Goal: Information Seeking & Learning: Learn about a topic

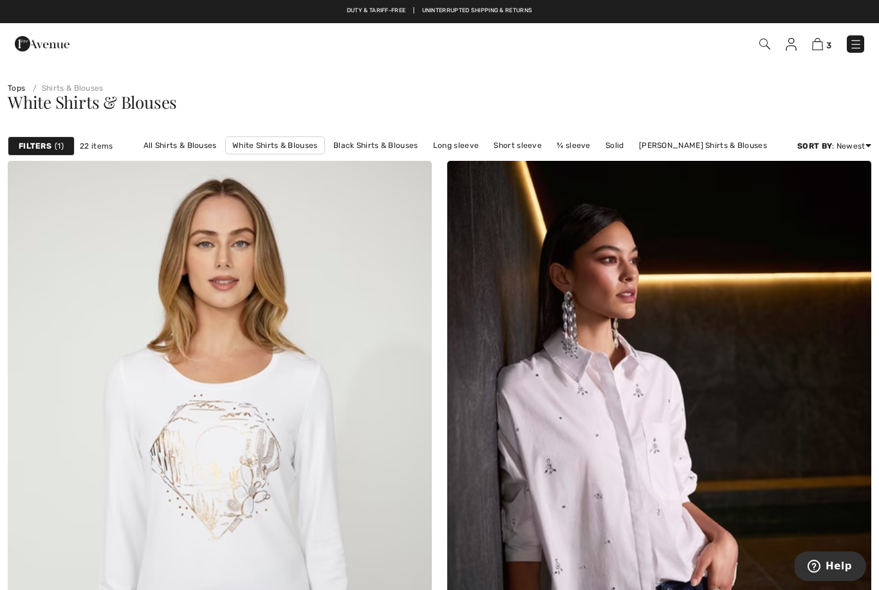
click at [186, 142] on link "All Shirts & Blouses" at bounding box center [180, 145] width 86 height 17
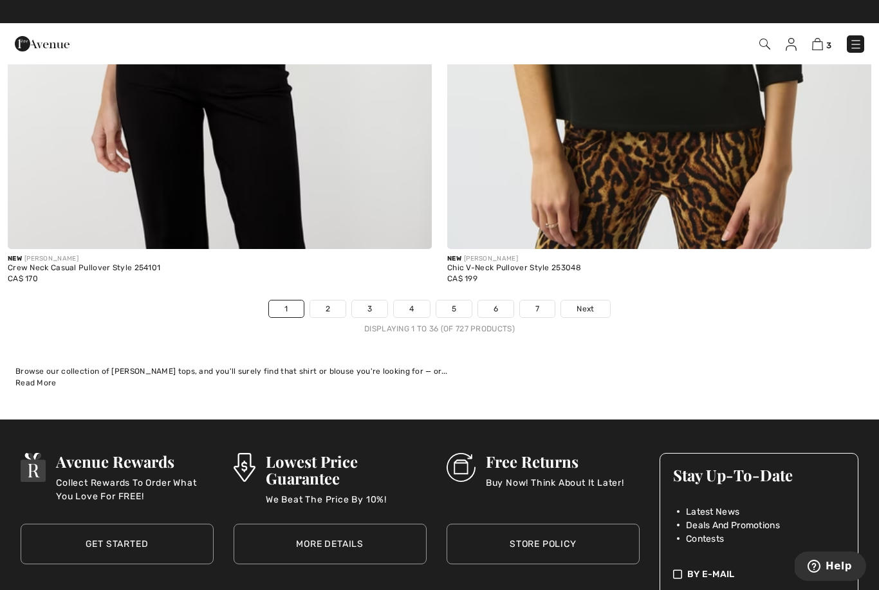
scroll to position [12580, 0]
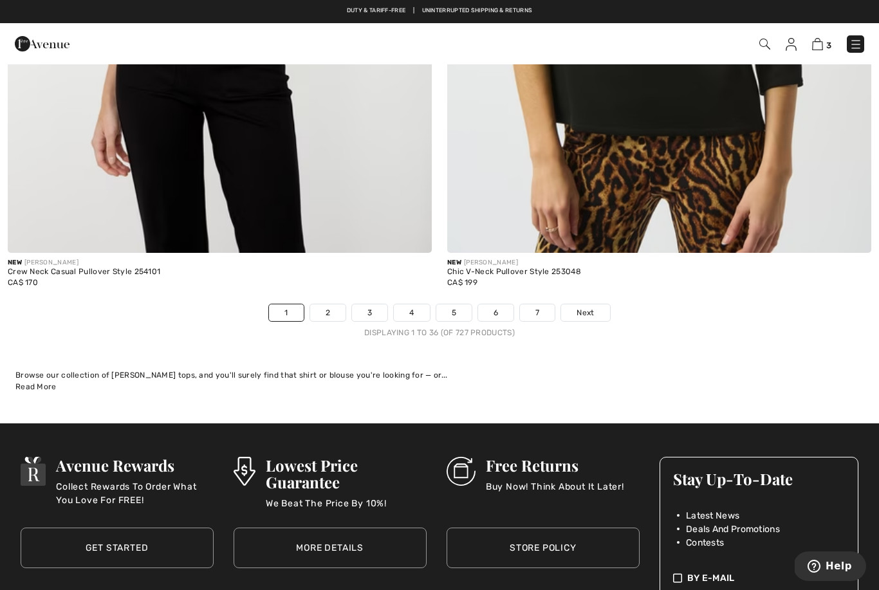
click at [323, 304] on link "2" at bounding box center [327, 312] width 35 height 17
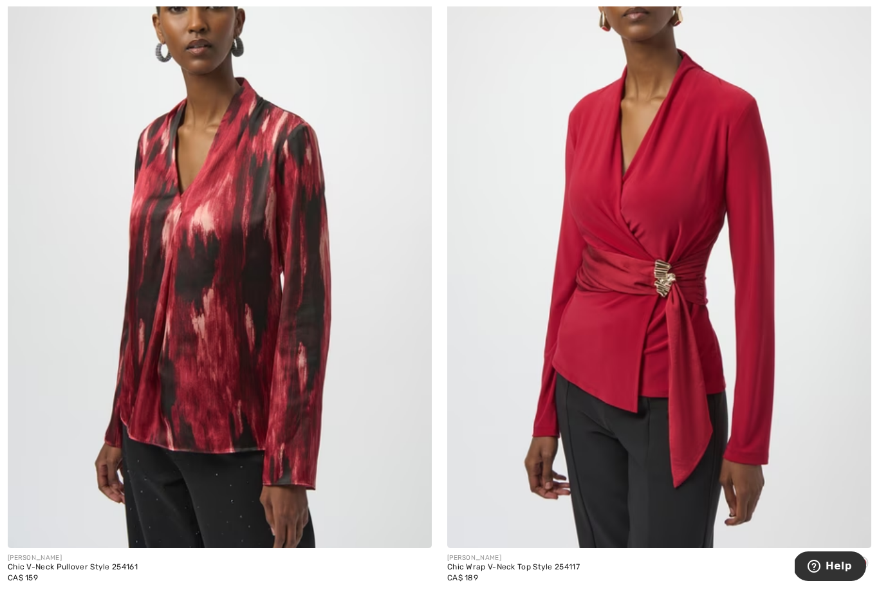
scroll to position [12345, 0]
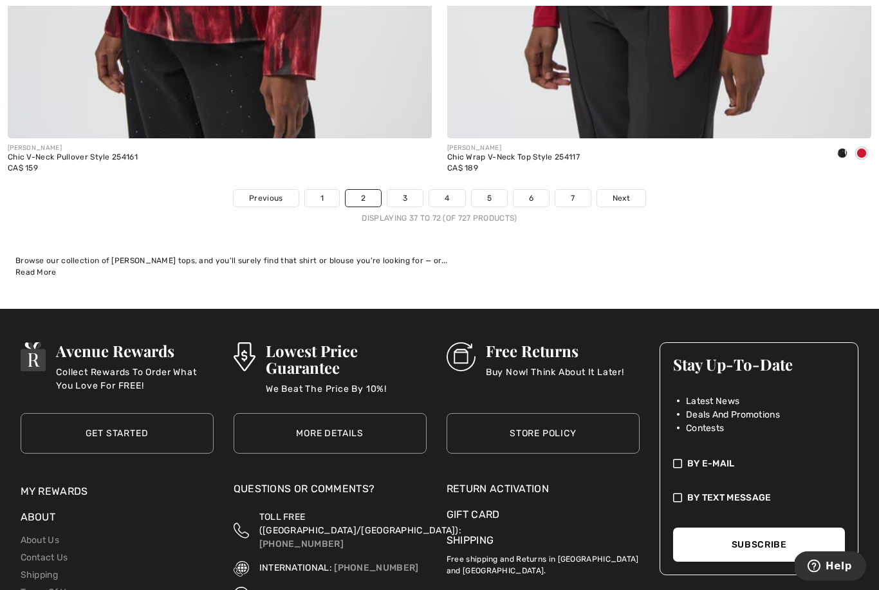
click at [404, 191] on link "3" at bounding box center [404, 199] width 35 height 17
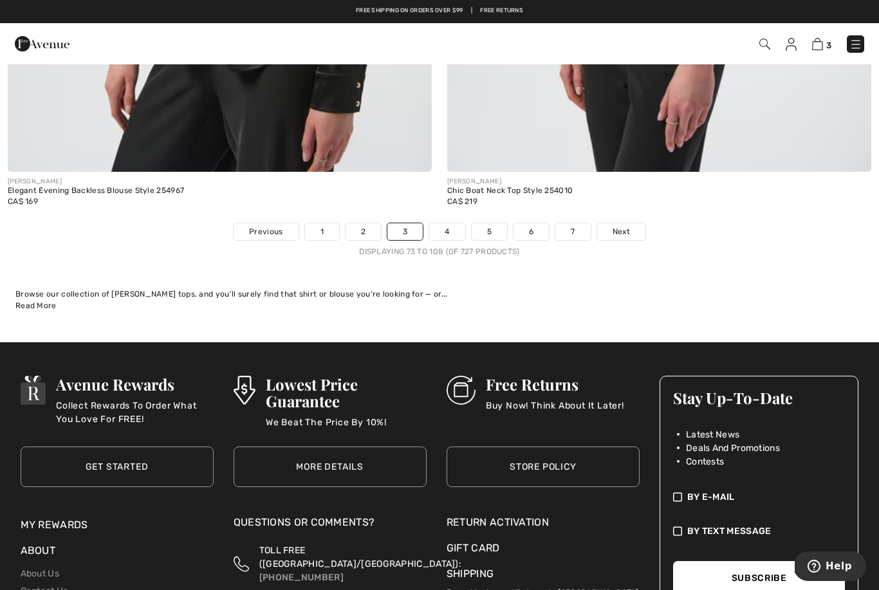
scroll to position [12629, 0]
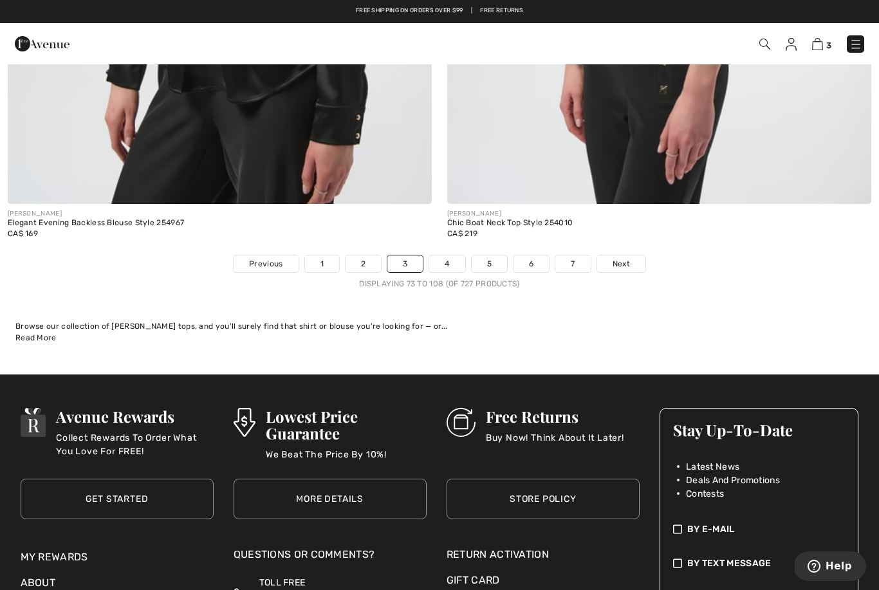
click at [447, 256] on link "4" at bounding box center [446, 264] width 35 height 17
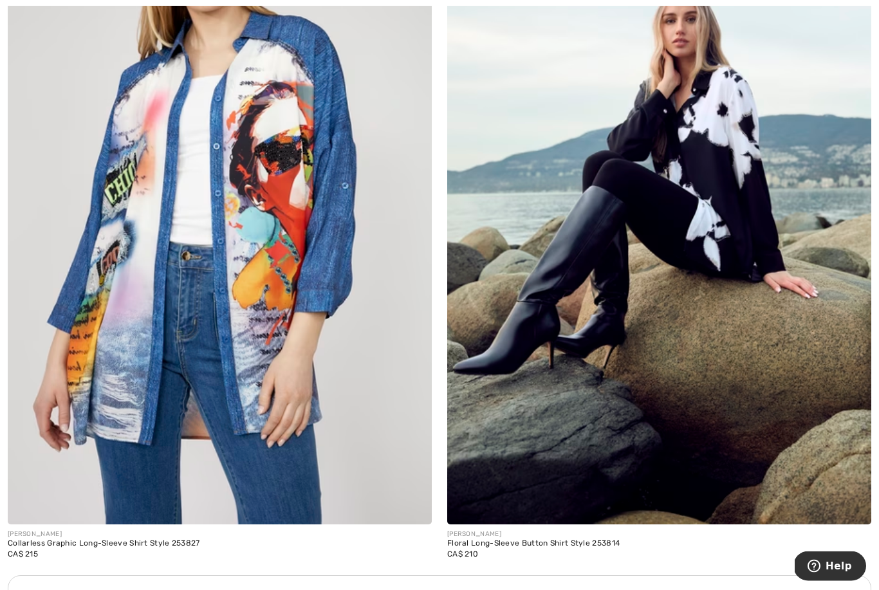
scroll to position [3707, 0]
click at [724, 233] on img at bounding box center [659, 206] width 424 height 637
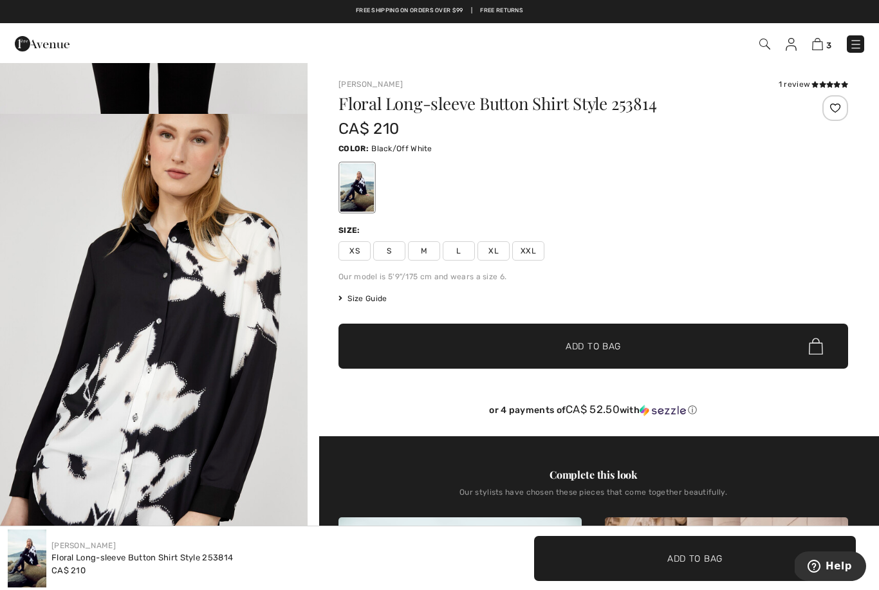
scroll to position [2306, 0]
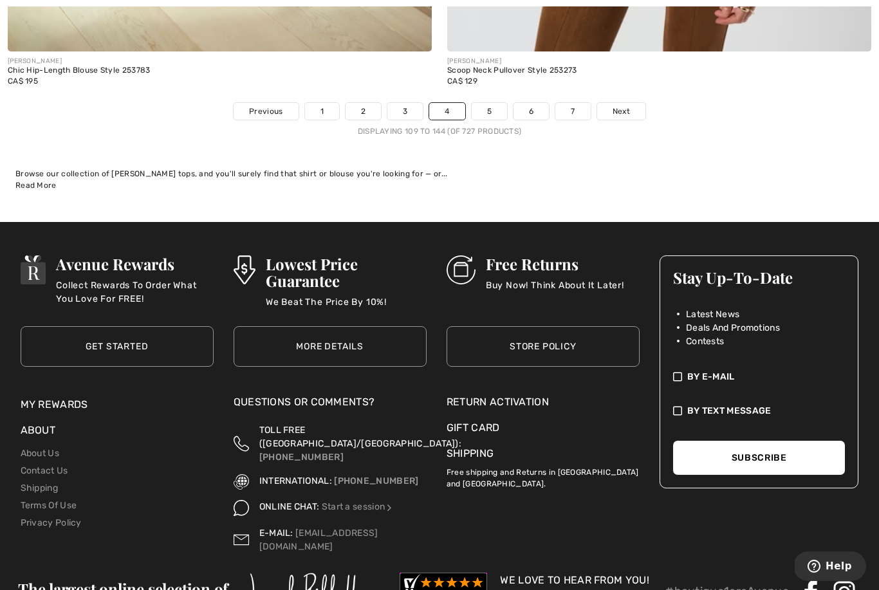
scroll to position [12805, 0]
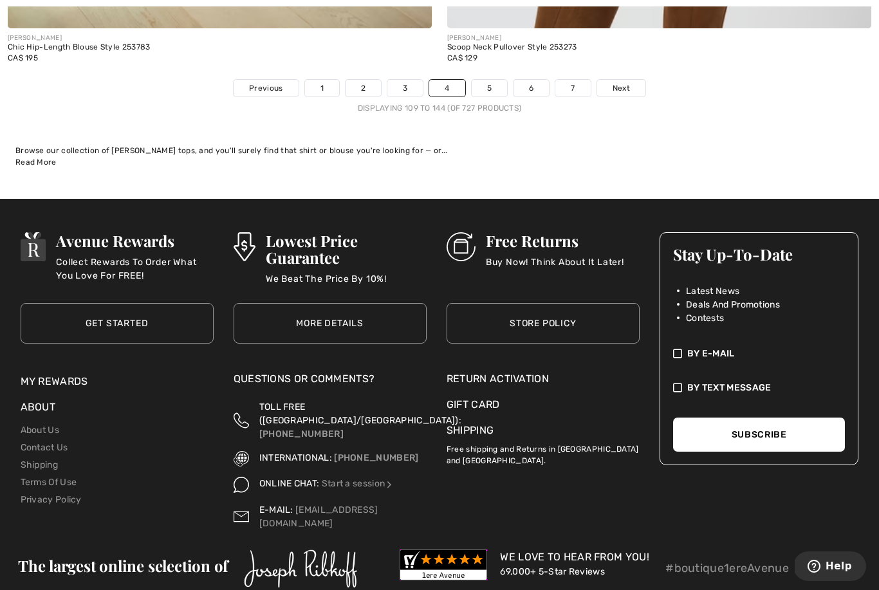
click at [490, 87] on link "5" at bounding box center [489, 88] width 35 height 17
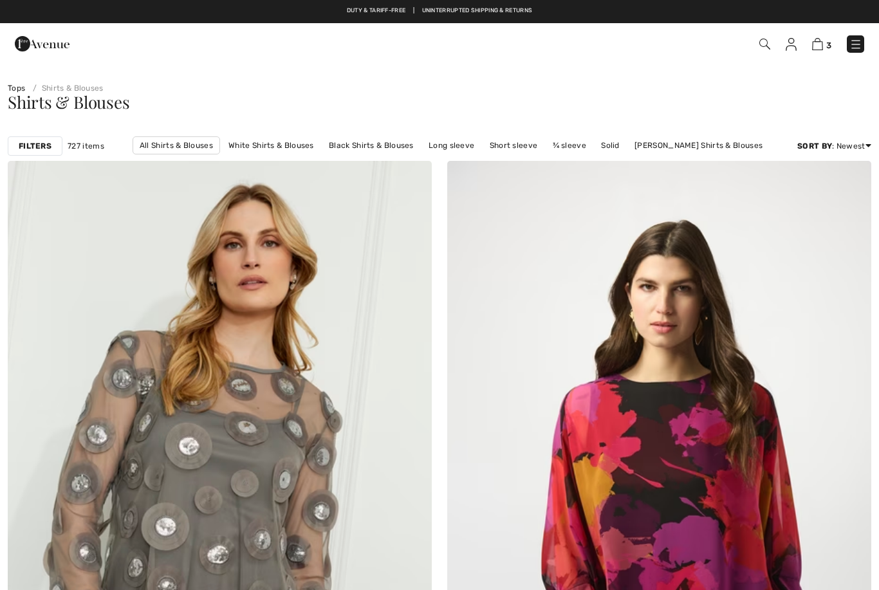
checkbox input "true"
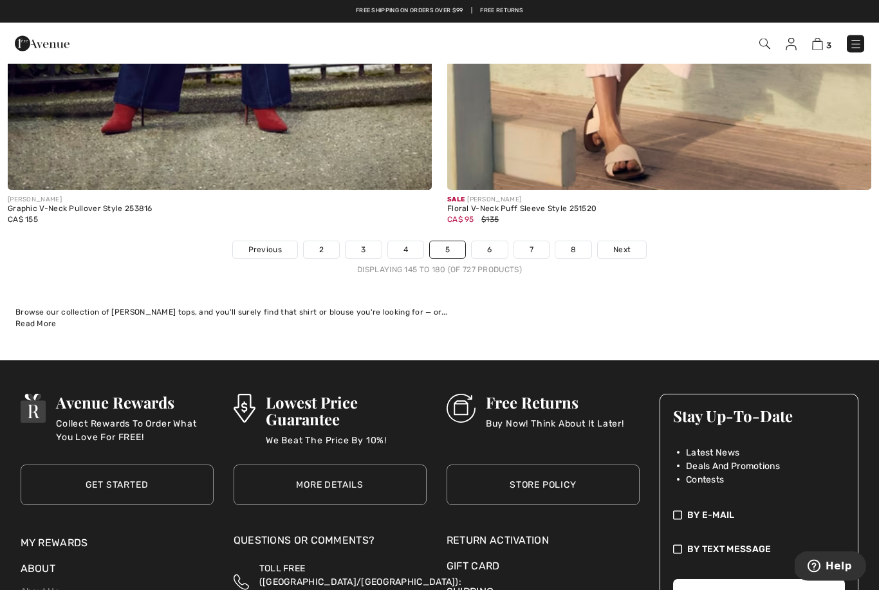
scroll to position [12643, 0]
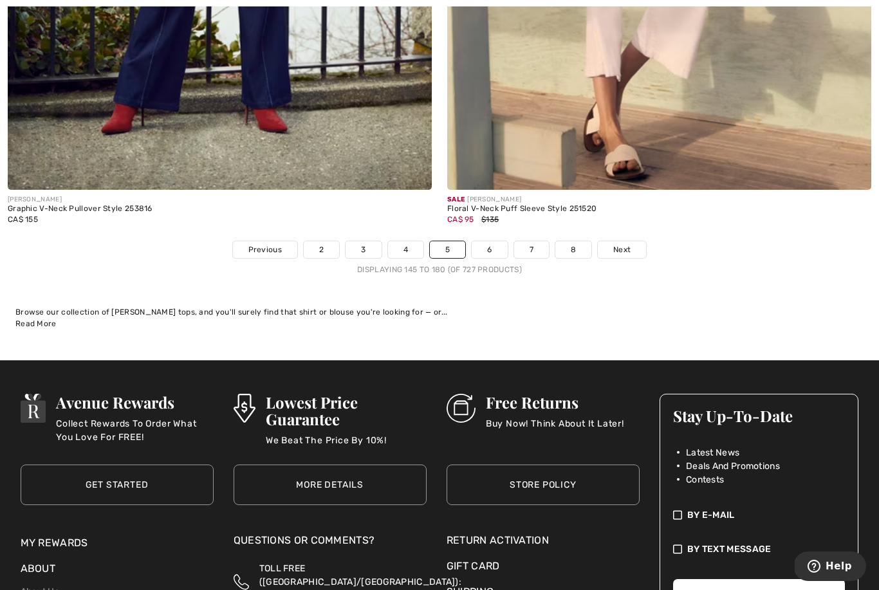
click at [487, 241] on link "6" at bounding box center [489, 249] width 35 height 17
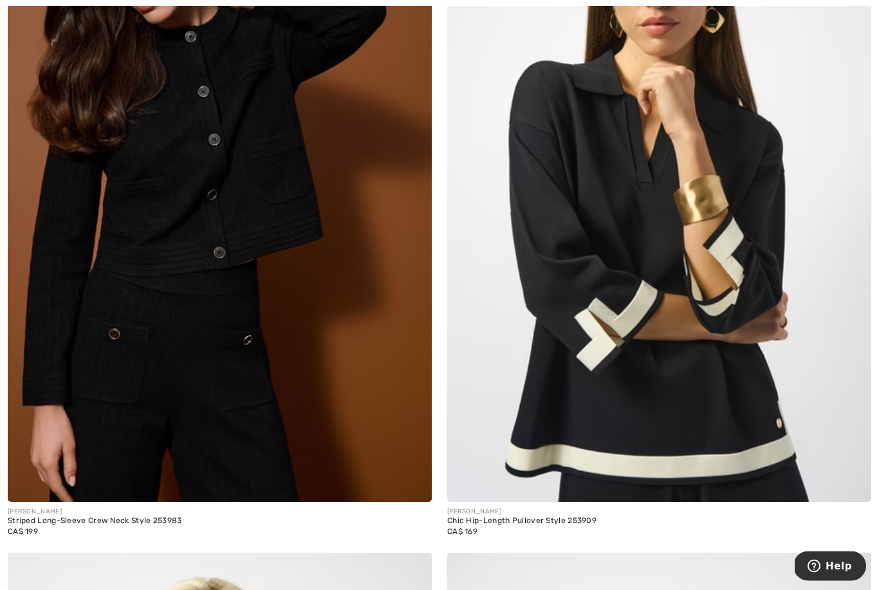
scroll to position [6015, 0]
click at [611, 395] on img at bounding box center [659, 184] width 424 height 637
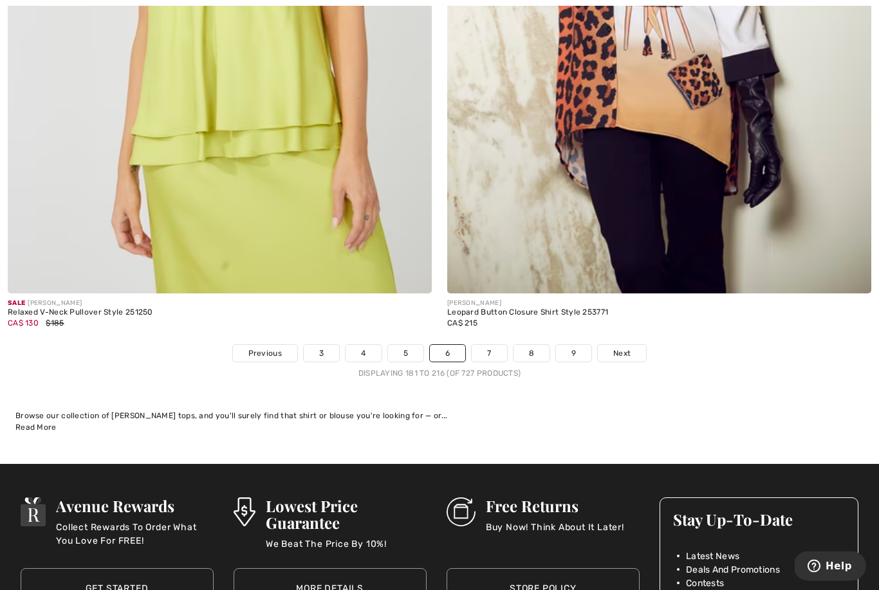
scroll to position [12540, 0]
click at [494, 345] on link "7" at bounding box center [489, 353] width 35 height 17
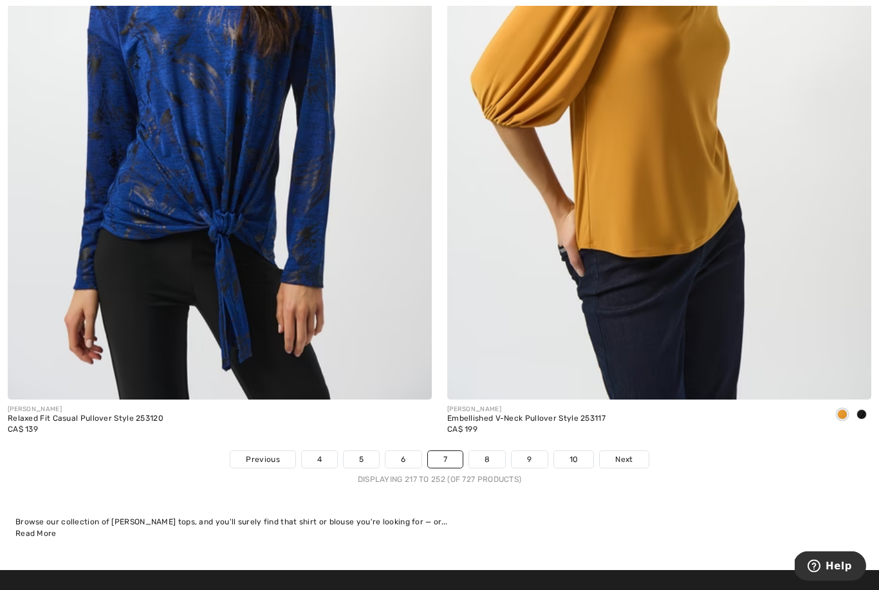
scroll to position [12433, 0]
click at [483, 451] on link "8" at bounding box center [487, 459] width 36 height 17
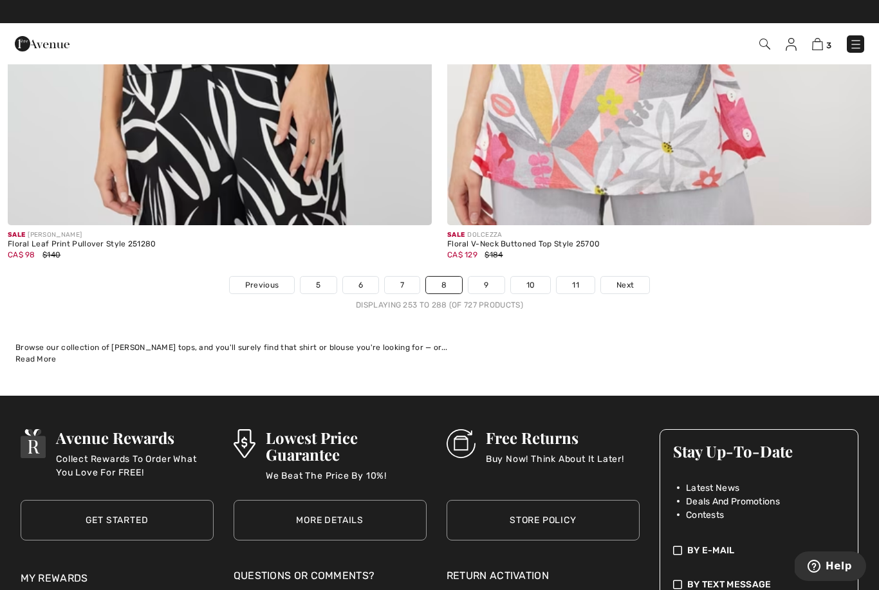
scroll to position [12609, 0]
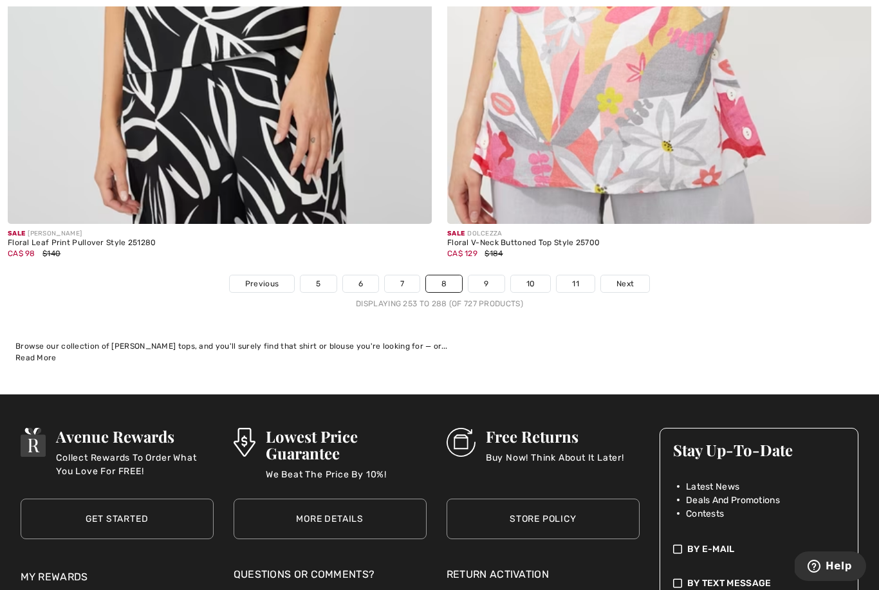
click at [484, 277] on link "9" at bounding box center [486, 283] width 35 height 17
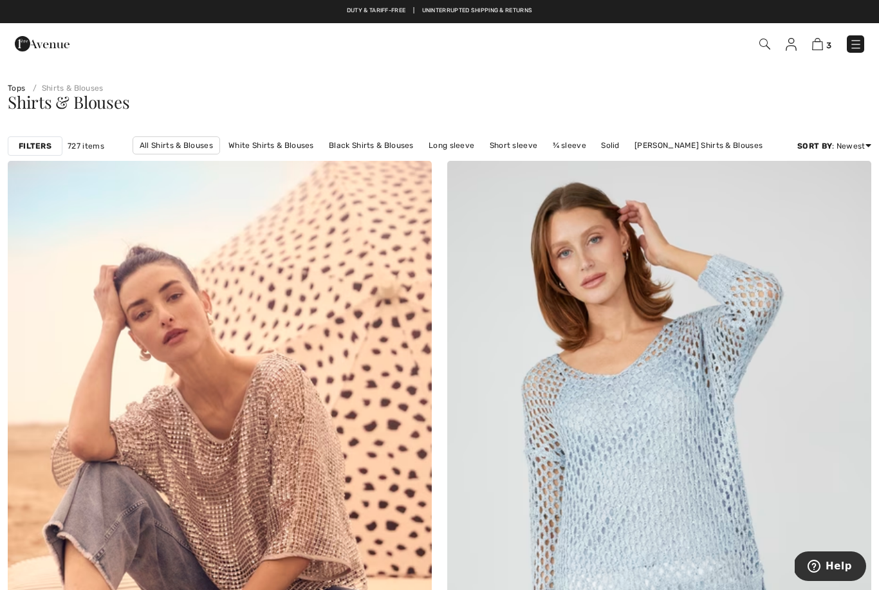
click at [358, 153] on link "Black Shirts & Blouses" at bounding box center [371, 145] width 98 height 17
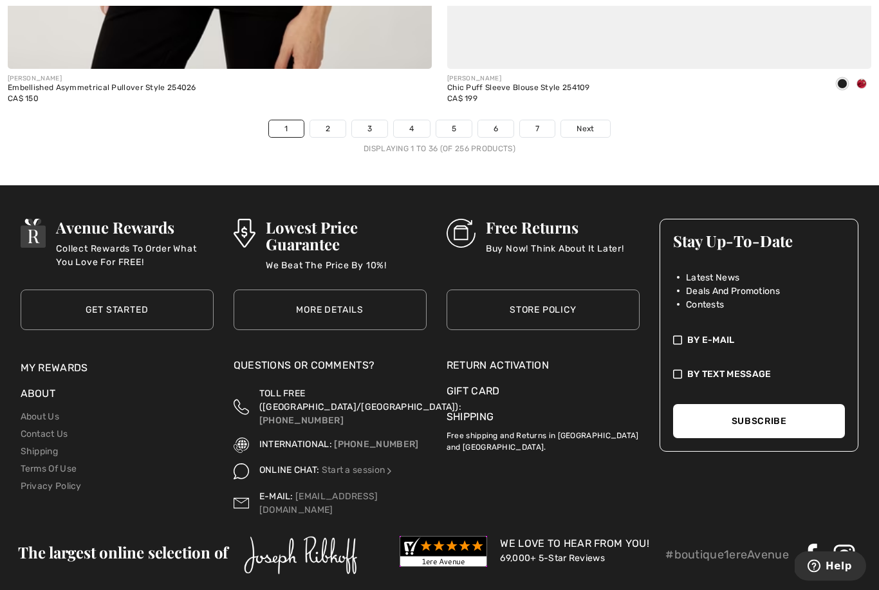
scroll to position [12765, 0]
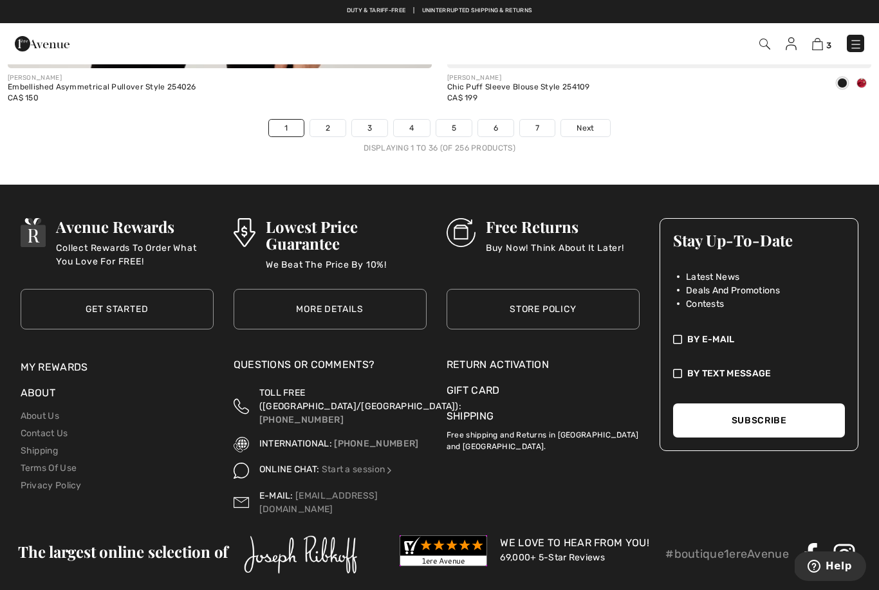
click at [338, 126] on link "2" at bounding box center [327, 128] width 35 height 17
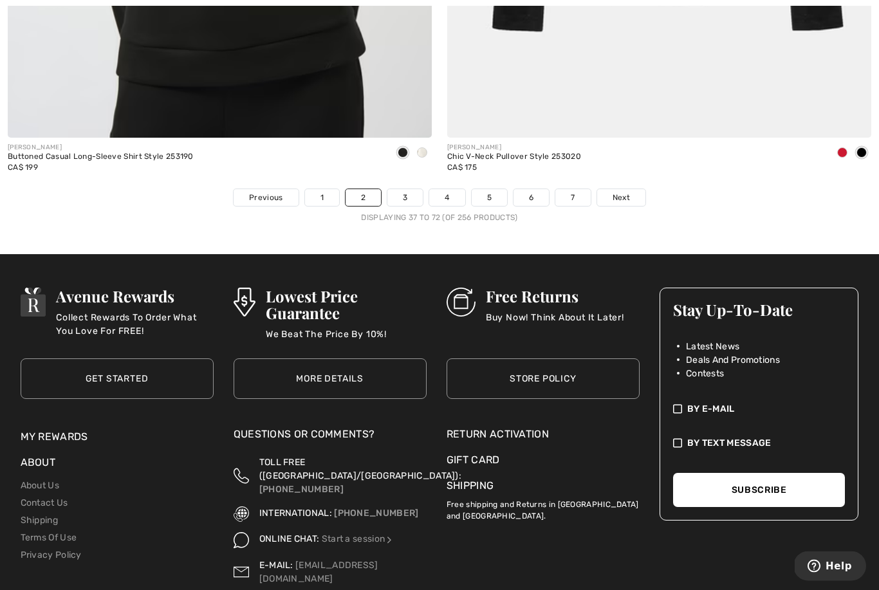
scroll to position [12765, 0]
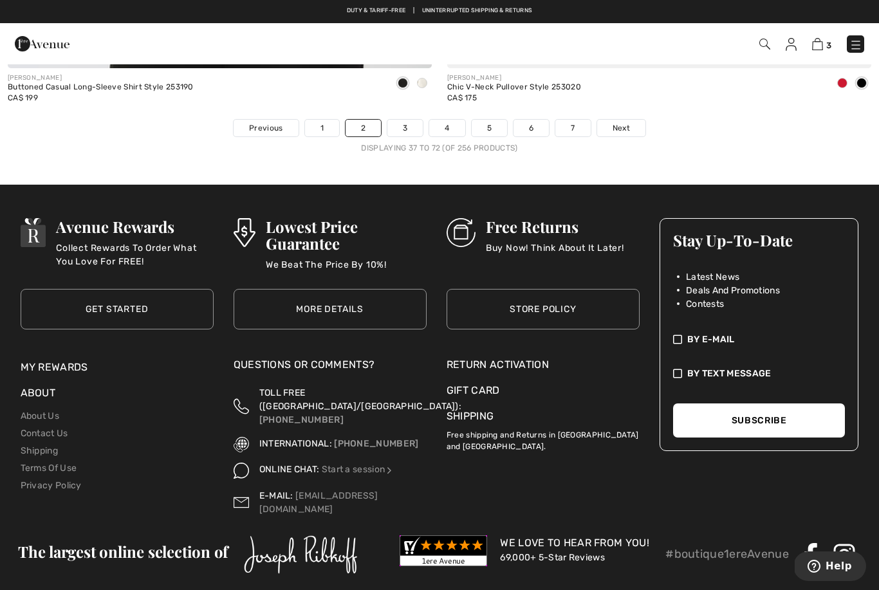
click at [405, 123] on link "3" at bounding box center [404, 128] width 35 height 17
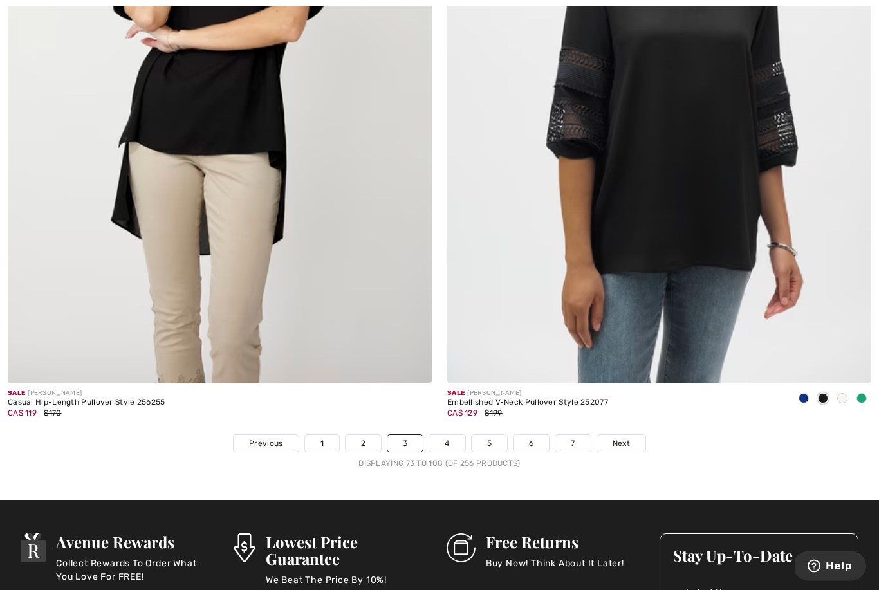
scroll to position [12765, 0]
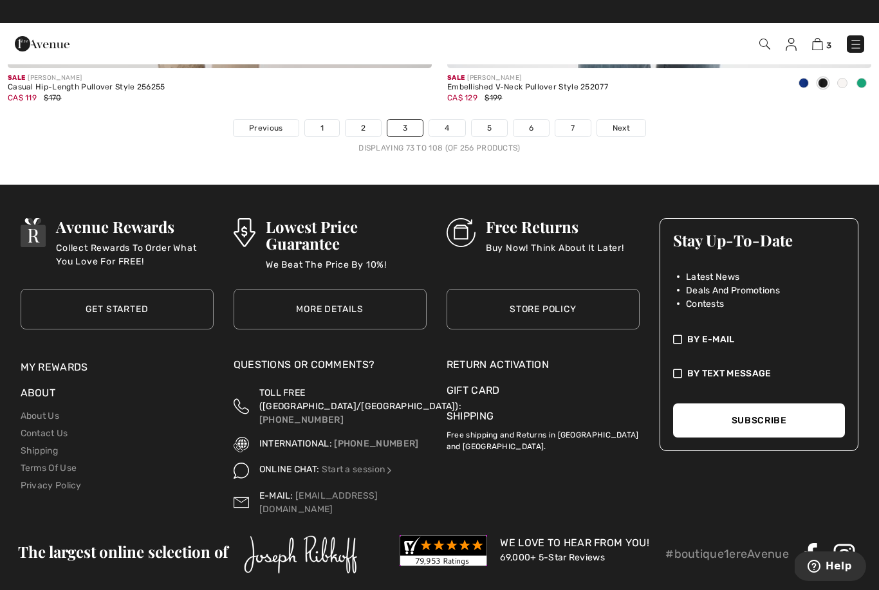
click at [458, 120] on link "4" at bounding box center [446, 128] width 35 height 17
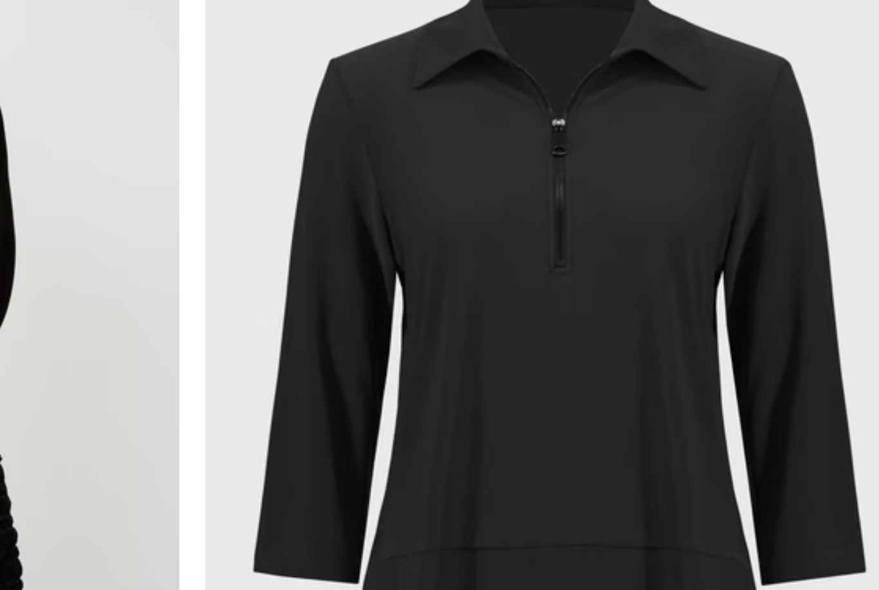
scroll to position [2223, 0]
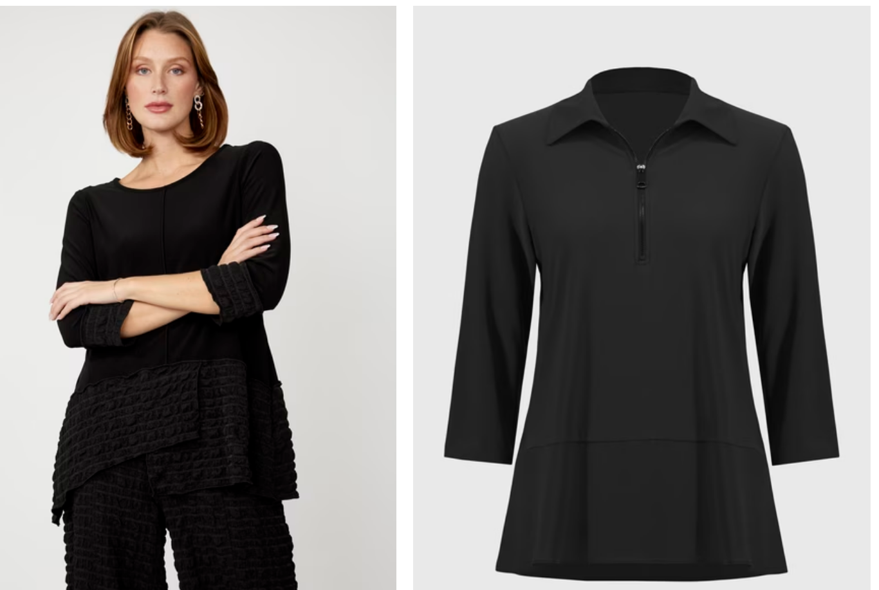
click at [604, 401] on img at bounding box center [659, 317] width 424 height 637
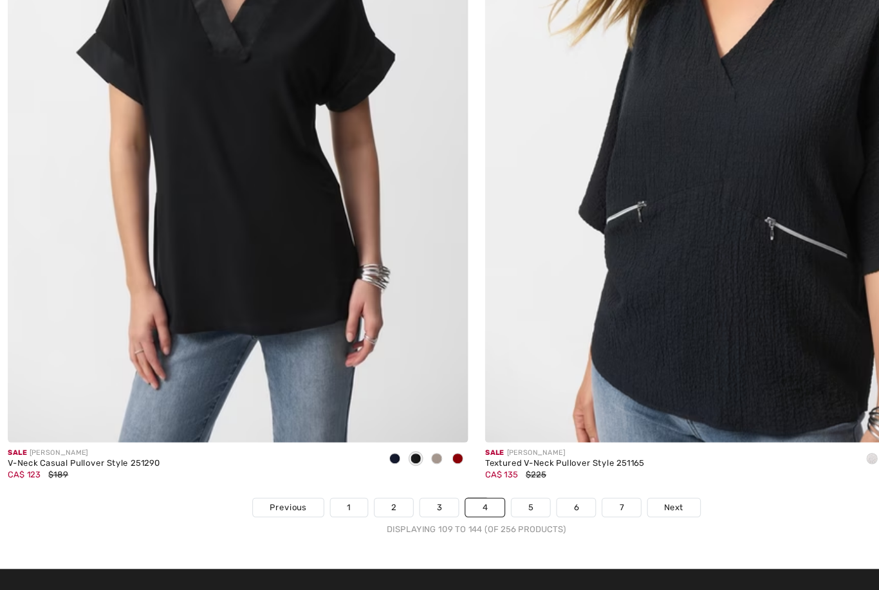
scroll to position [12418, 0]
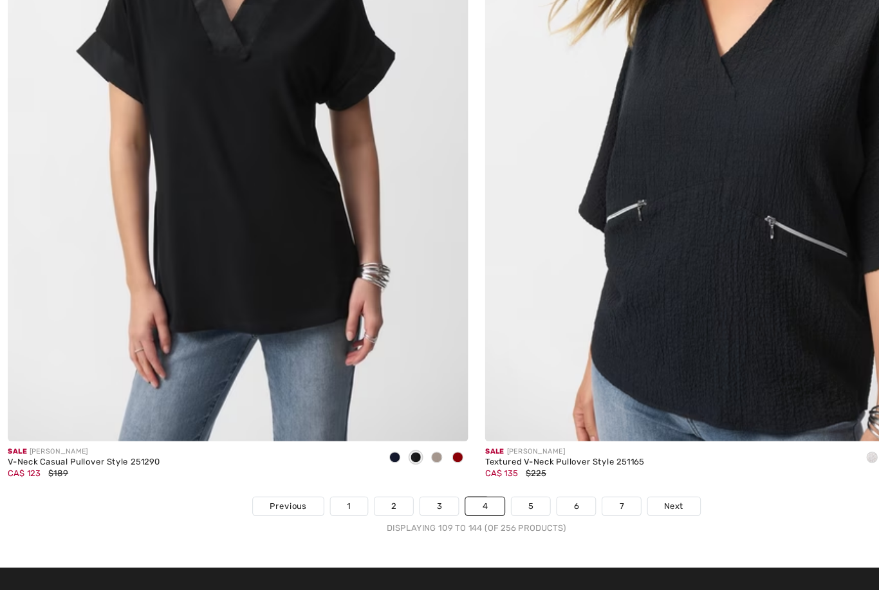
click at [474, 467] on link "5" at bounding box center [489, 475] width 35 height 17
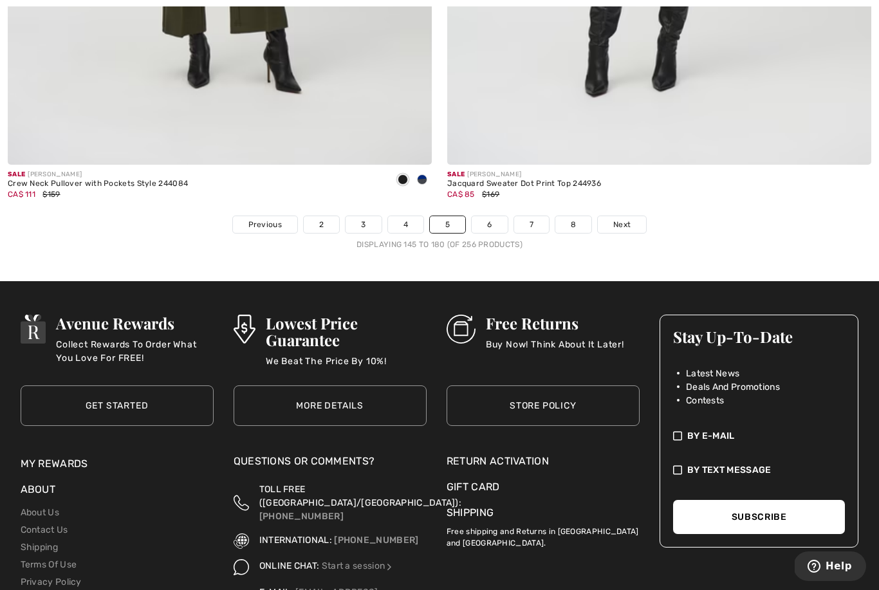
scroll to position [12765, 0]
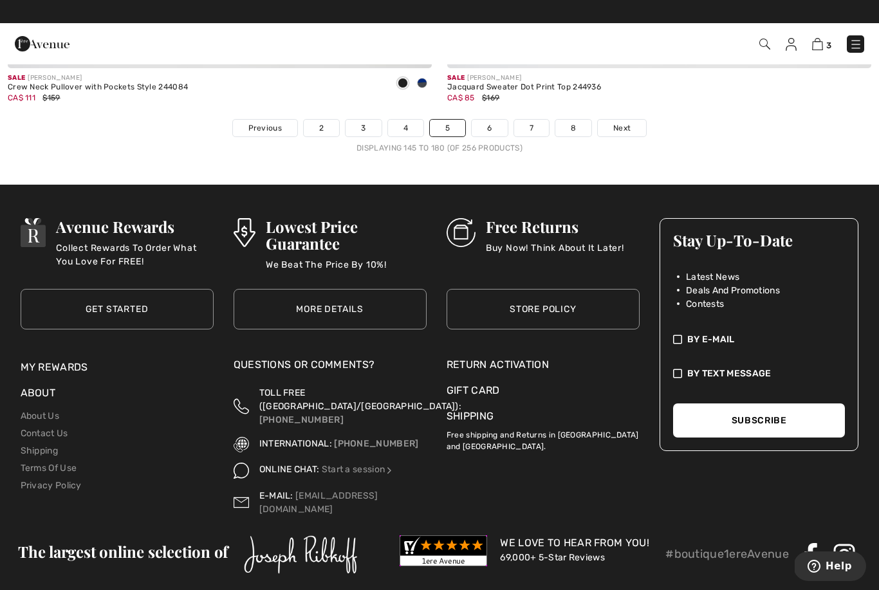
click at [480, 125] on link "6" at bounding box center [489, 128] width 35 height 17
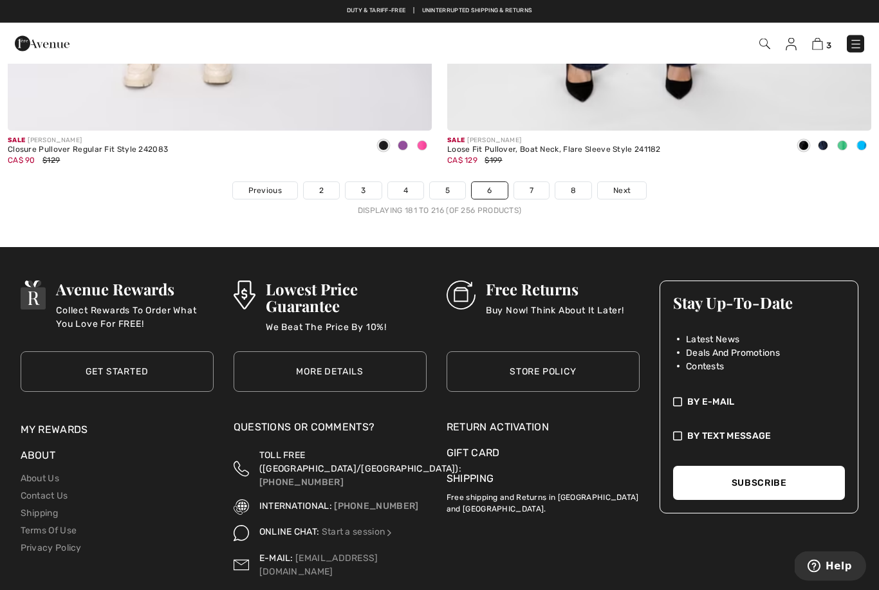
scroll to position [12704, 0]
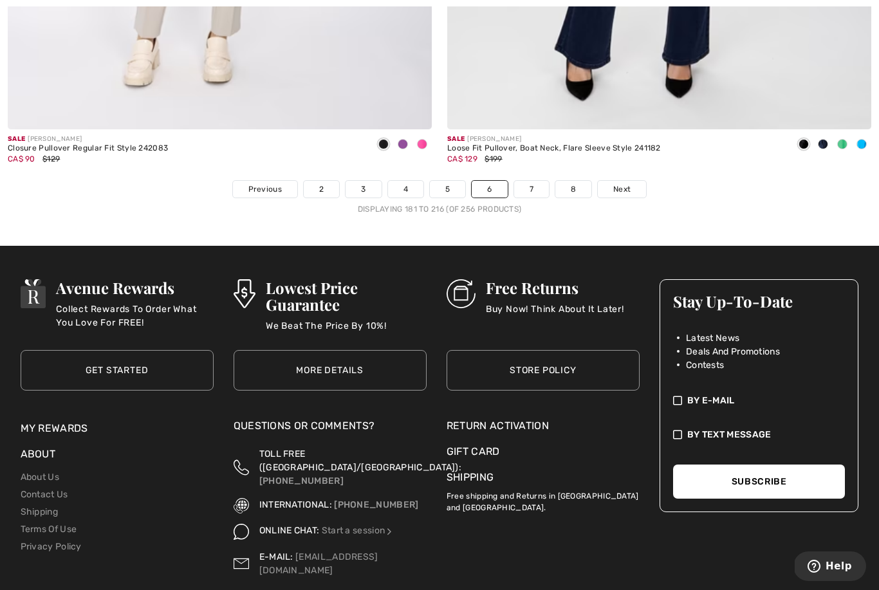
click at [543, 181] on link "7" at bounding box center [531, 189] width 35 height 17
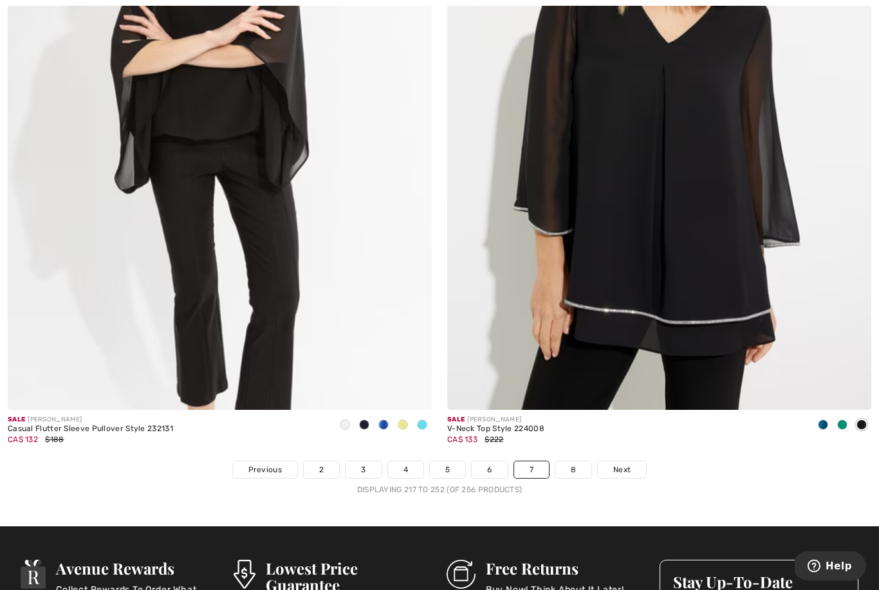
scroll to position [12423, 0]
click at [559, 467] on link "8" at bounding box center [573, 469] width 36 height 17
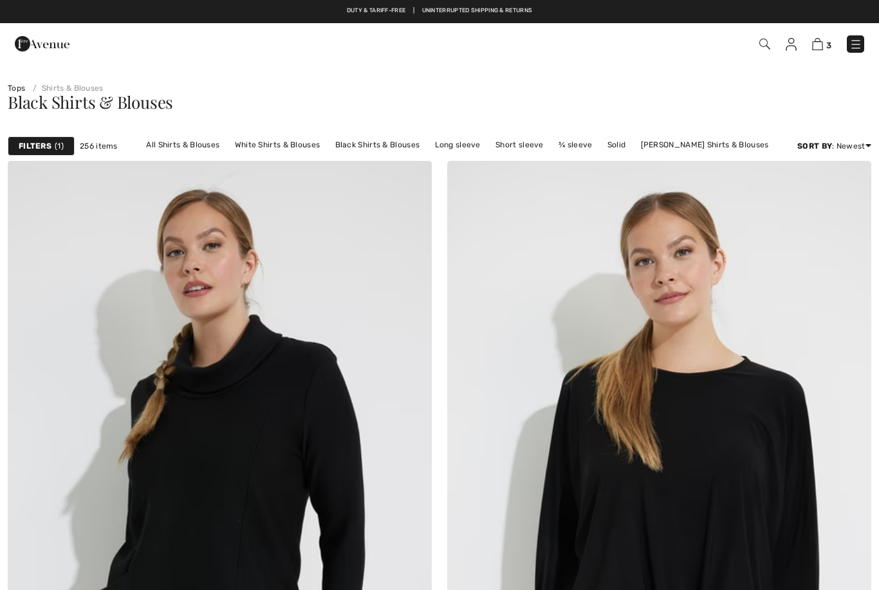
checkbox input "true"
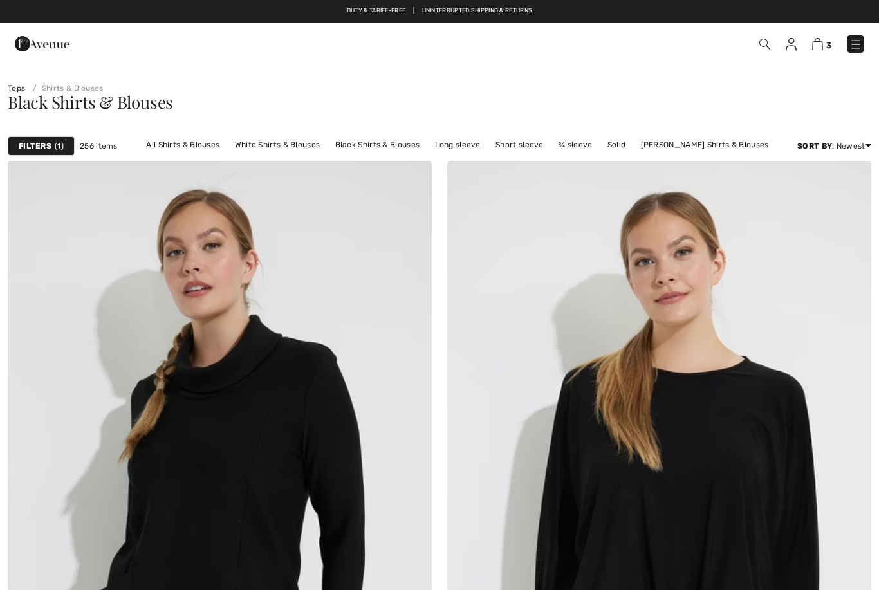
checkbox input "true"
click at [24, 85] on link "Tops" at bounding box center [16, 88] width 17 height 9
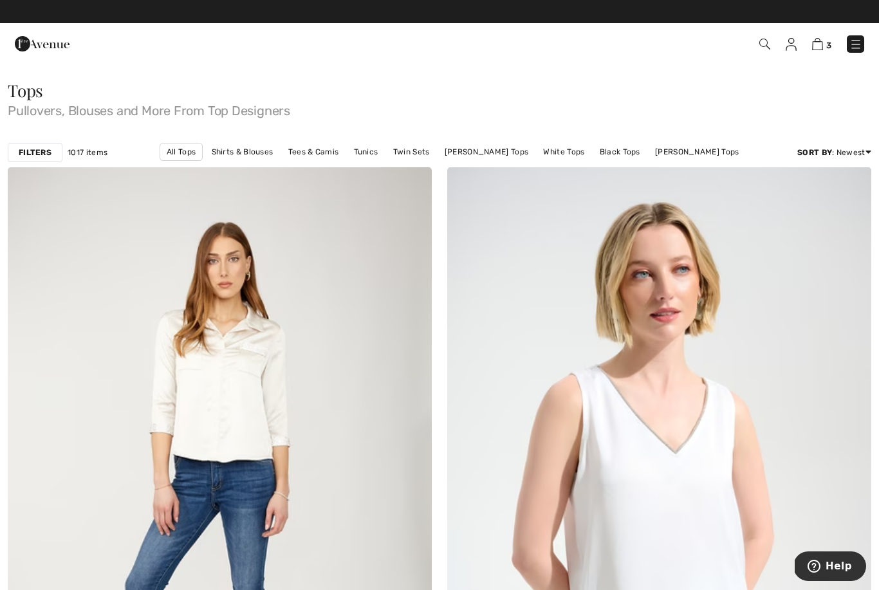
click at [588, 151] on link "White Tops" at bounding box center [564, 152] width 54 height 17
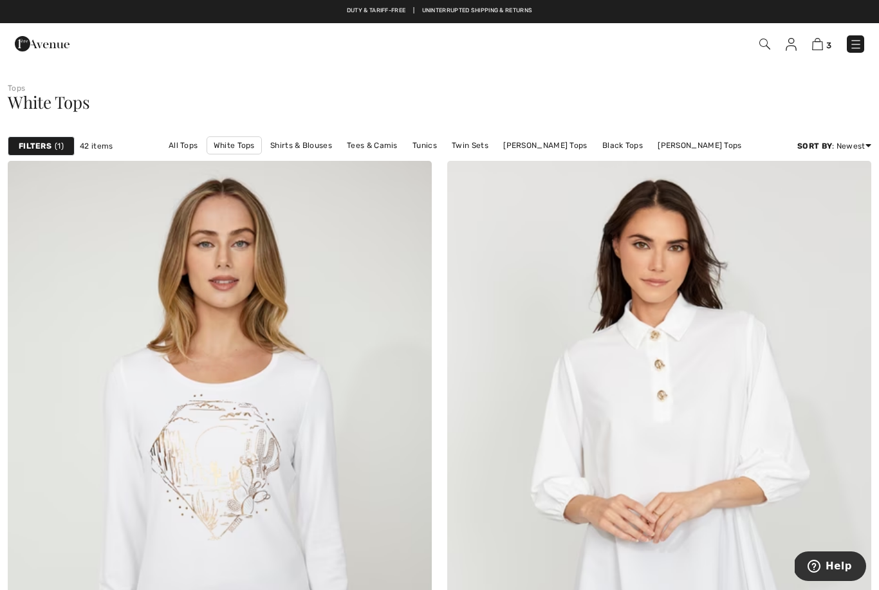
click at [623, 144] on link "Black Tops" at bounding box center [622, 145] width 53 height 17
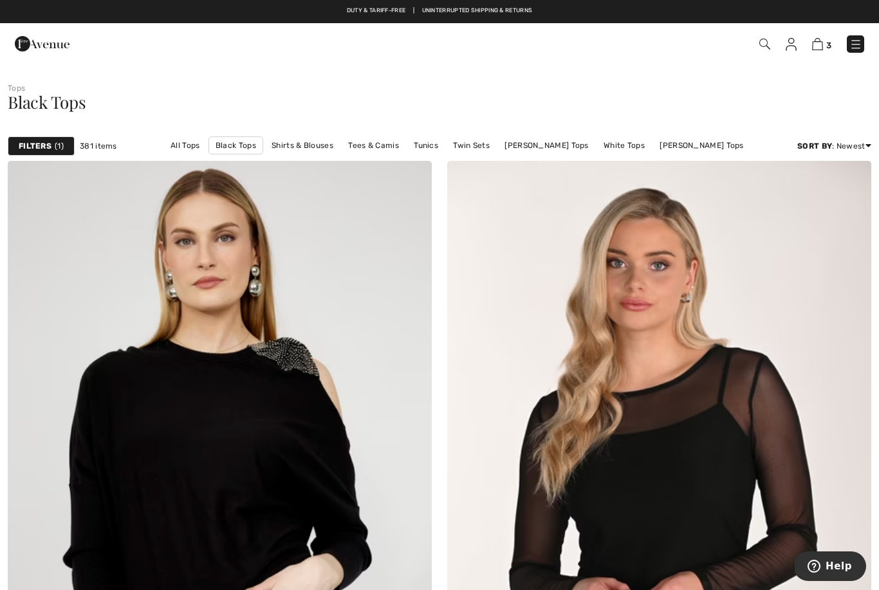
click at [821, 40] on img at bounding box center [817, 44] width 11 height 12
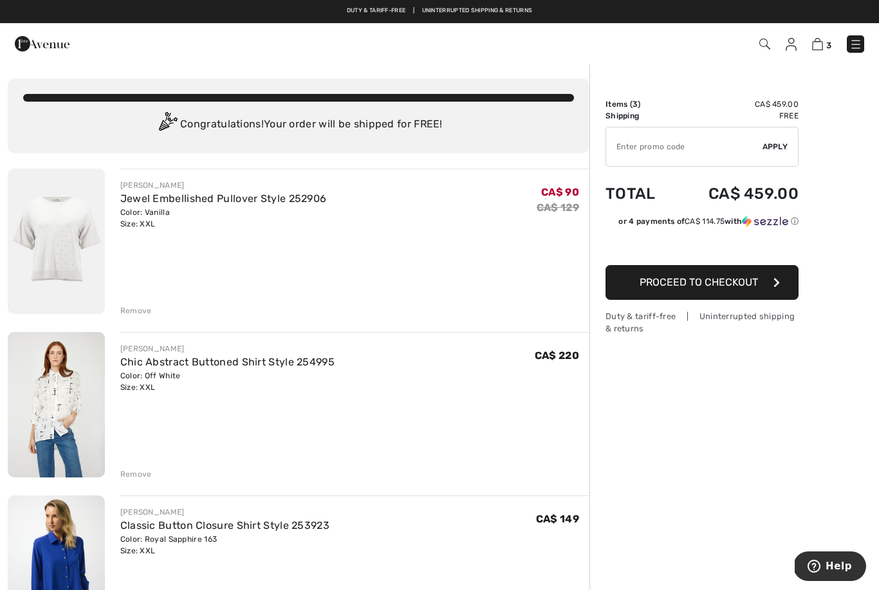
click at [48, 48] on img at bounding box center [42, 44] width 55 height 26
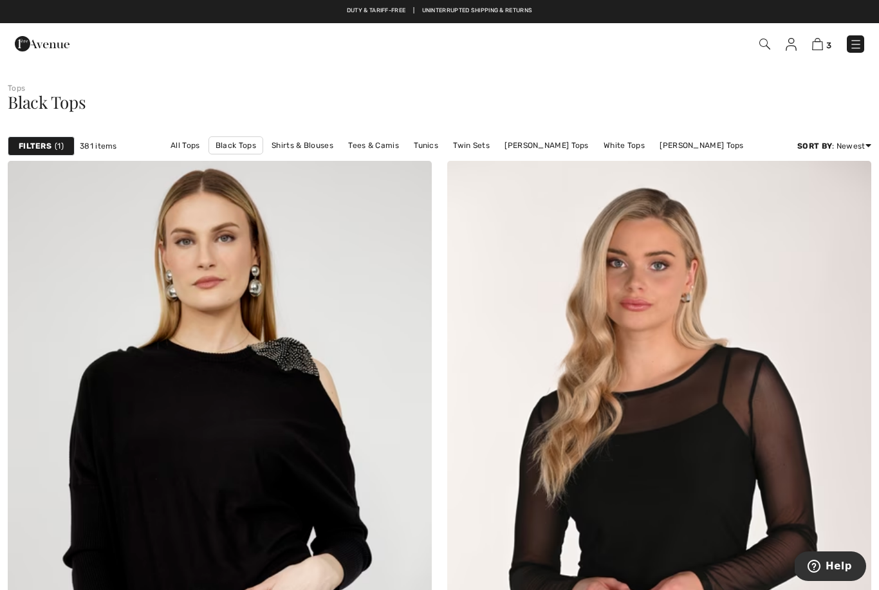
click at [708, 147] on link "[PERSON_NAME] Tops" at bounding box center [701, 145] width 97 height 17
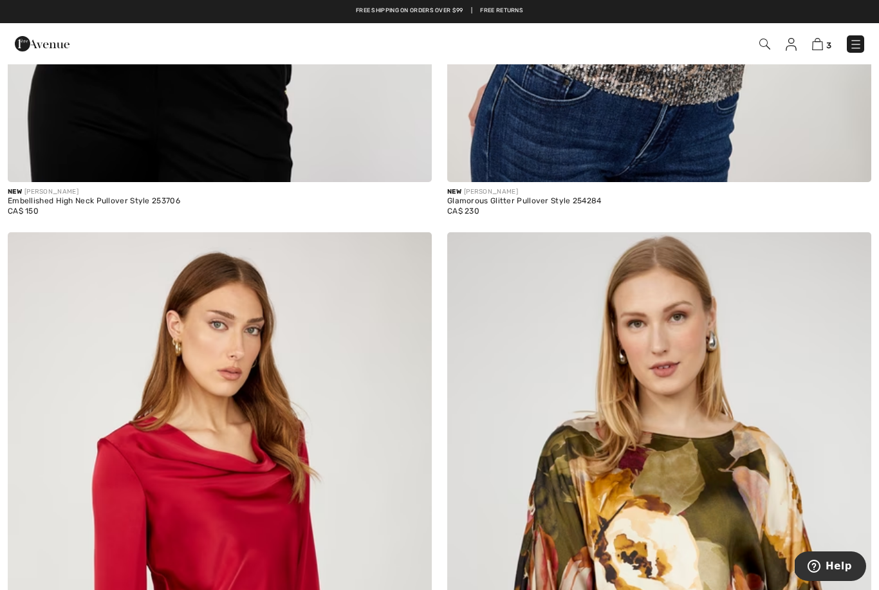
scroll to position [6991, 0]
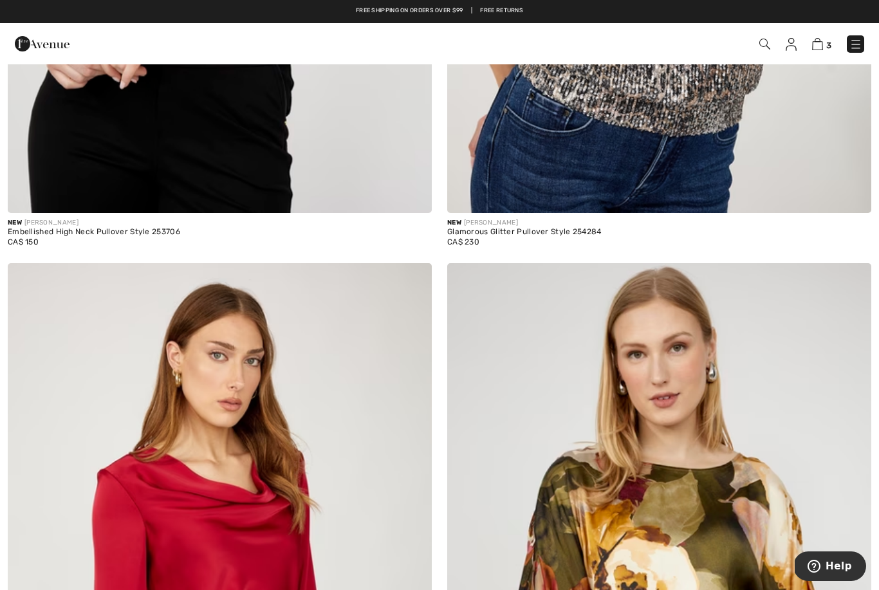
click at [764, 46] on img at bounding box center [764, 44] width 11 height 11
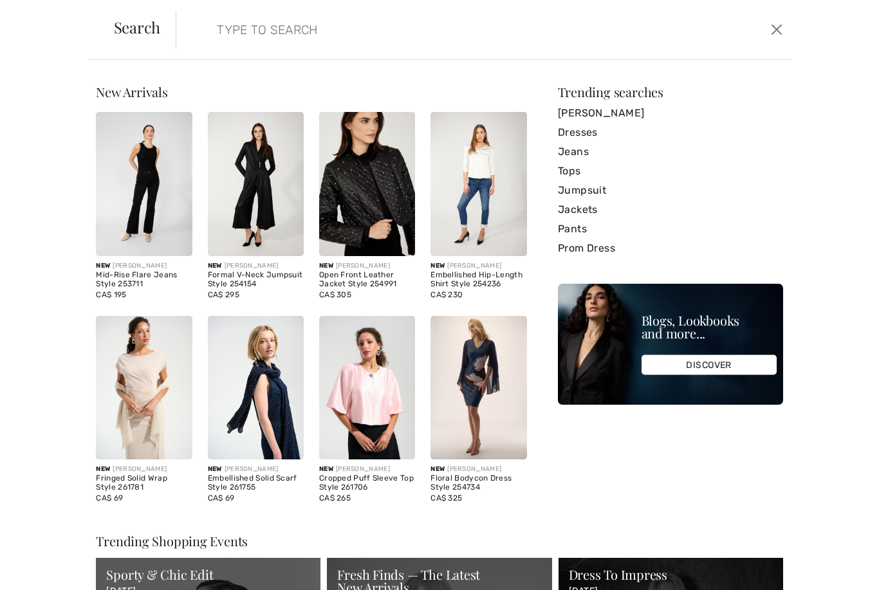
click at [266, 35] on input "search" at bounding box center [417, 29] width 420 height 39
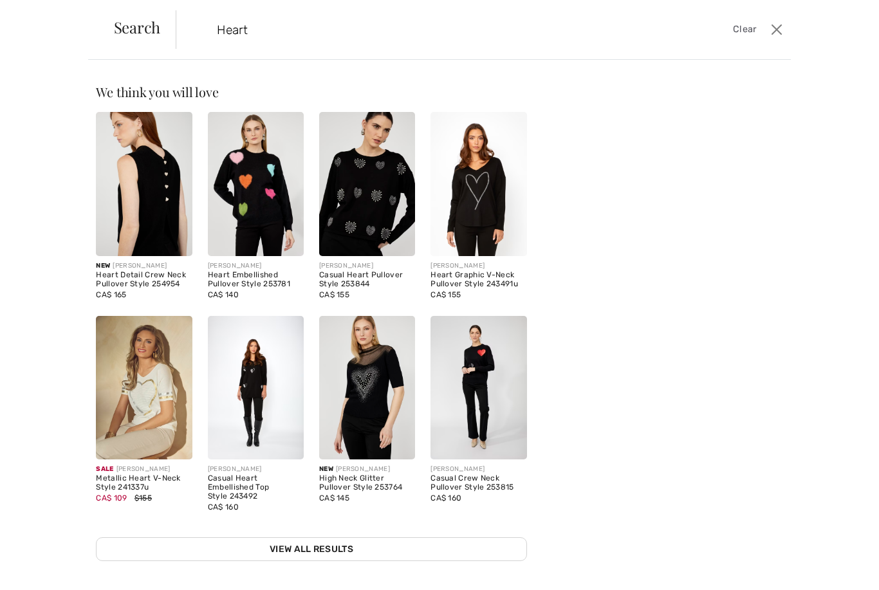
type input "Heart"
click at [374, 185] on img at bounding box center [367, 184] width 96 height 144
